Goal: Check status: Check status

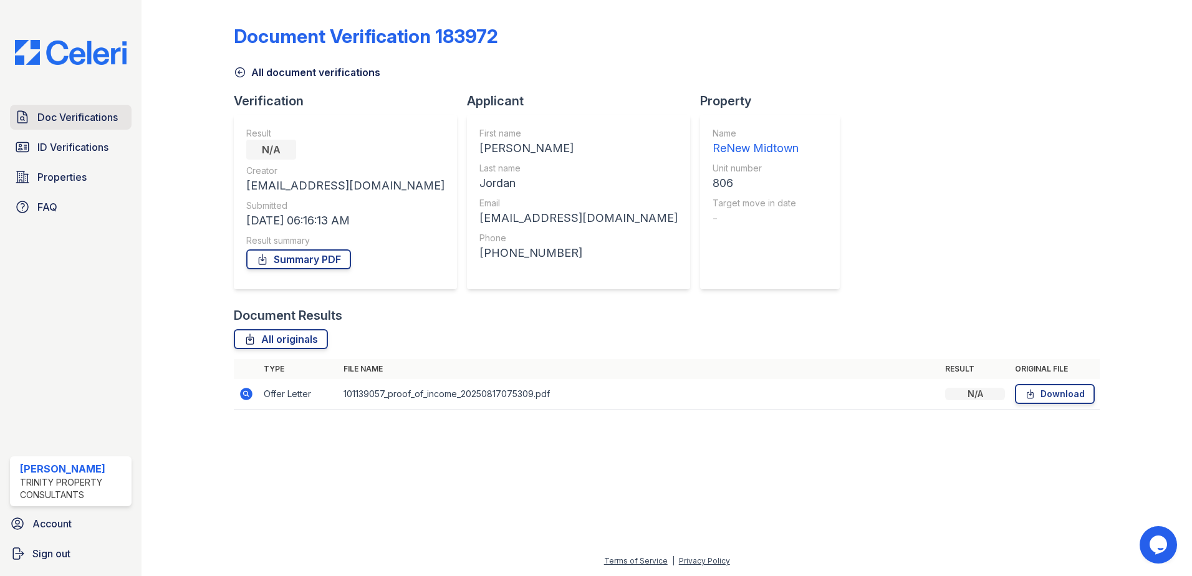
click at [66, 125] on link "Doc Verifications" at bounding box center [71, 117] width 122 height 25
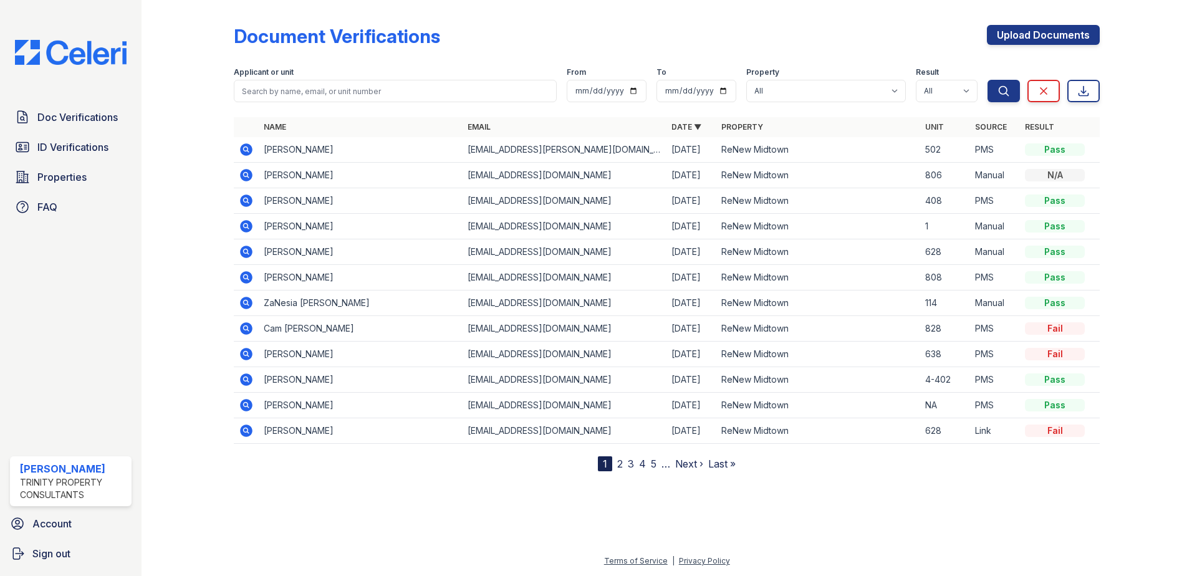
click at [237, 150] on td at bounding box center [246, 150] width 25 height 26
click at [248, 148] on icon at bounding box center [246, 149] width 12 height 12
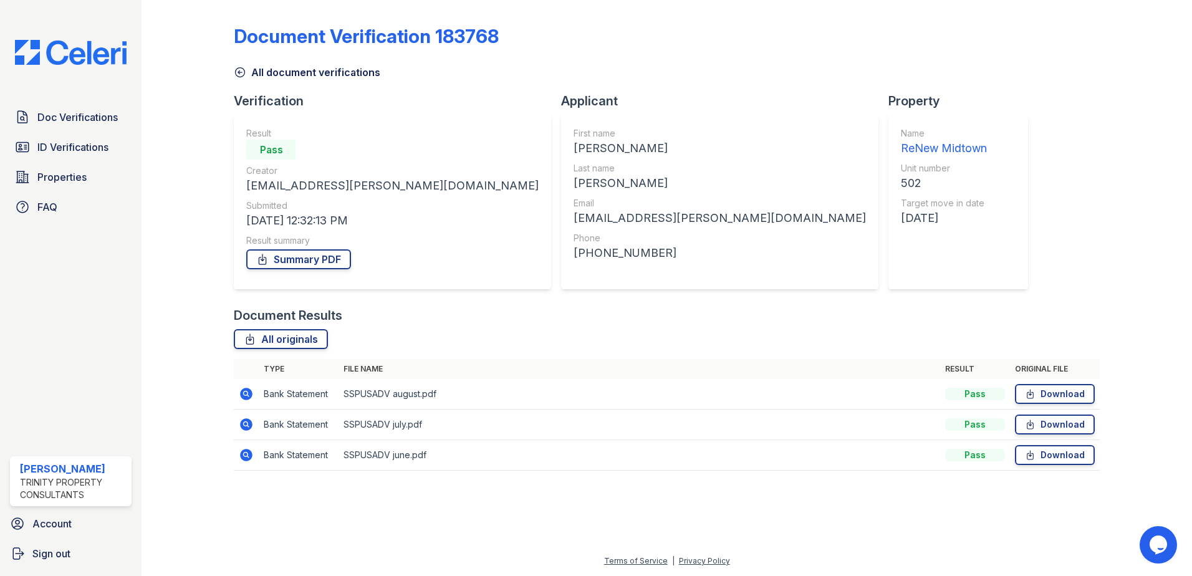
click at [248, 391] on icon at bounding box center [246, 394] width 12 height 12
